Goal: Go to known website: Access a specific website the user already knows

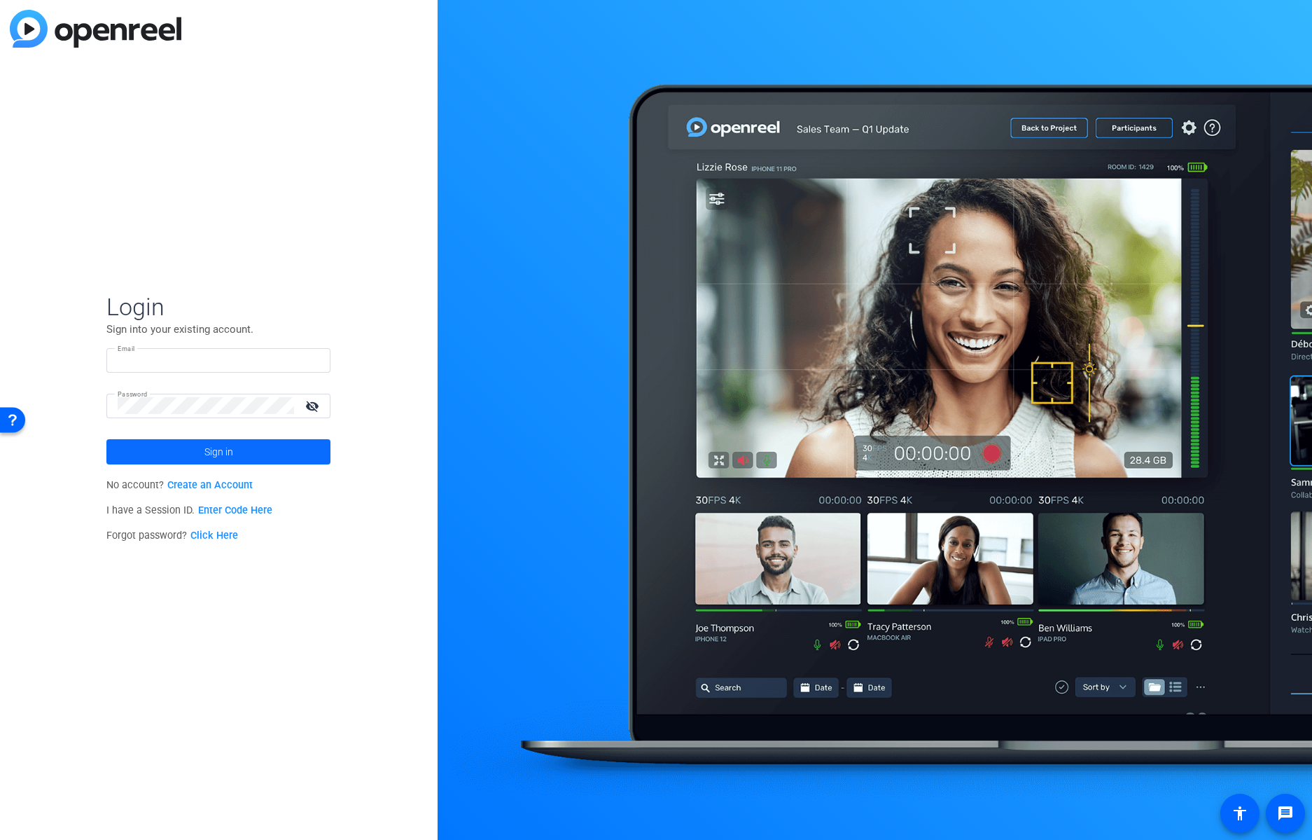
type input "[EMAIL_ADDRESS][DOMAIN_NAME]"
click at [256, 449] on span at bounding box center [218, 452] width 224 height 34
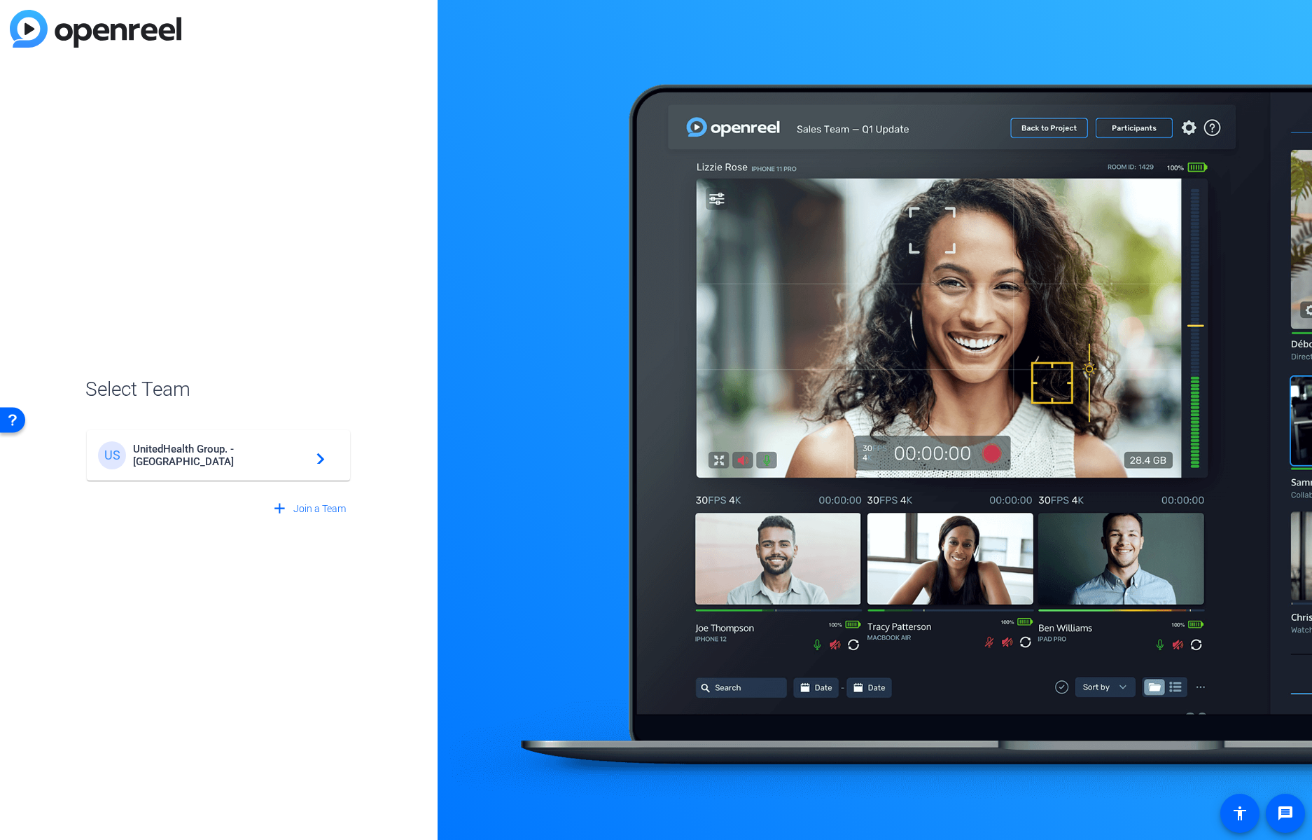
click at [256, 449] on span "UnitedHealth Group. - [GEOGRAPHIC_DATA]" at bounding box center [220, 455] width 175 height 25
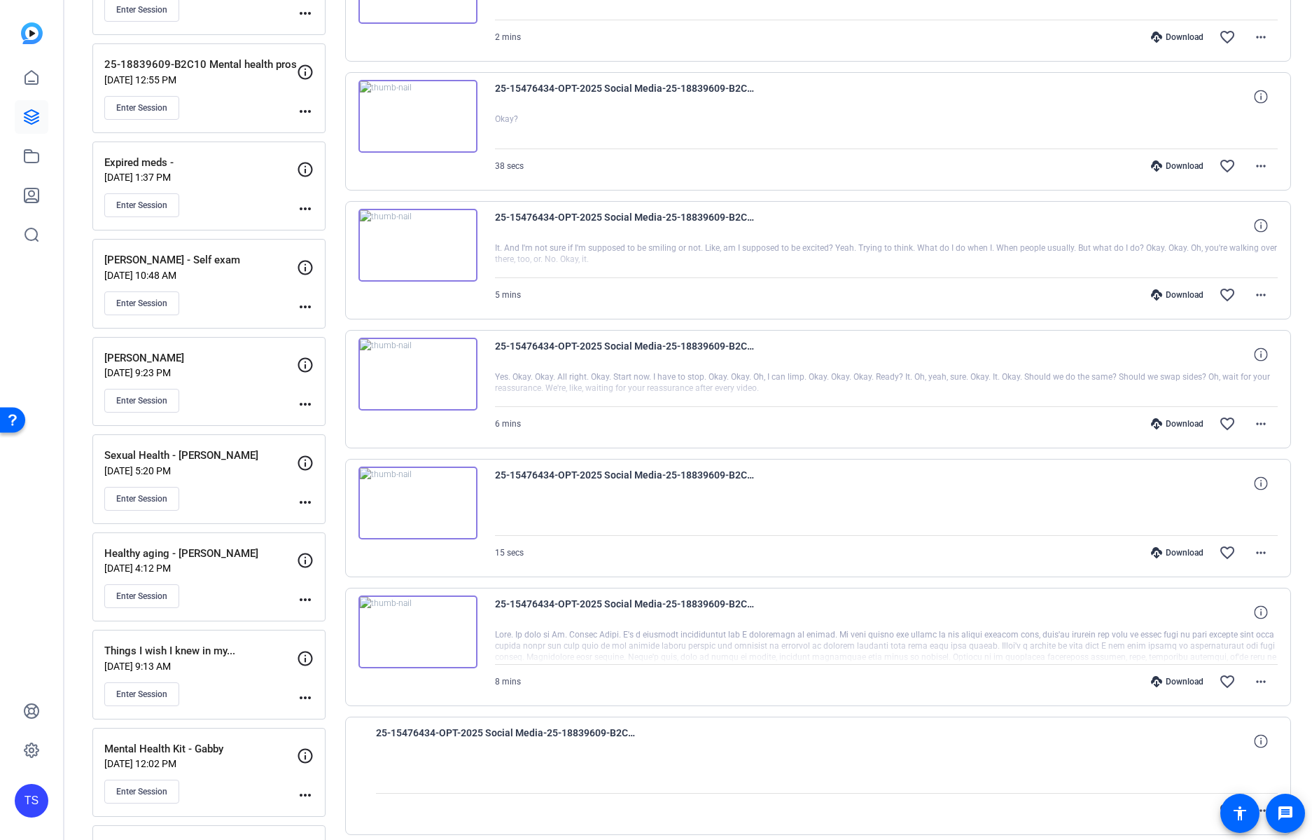
scroll to position [420, 0]
